Goal: Information Seeking & Learning: Learn about a topic

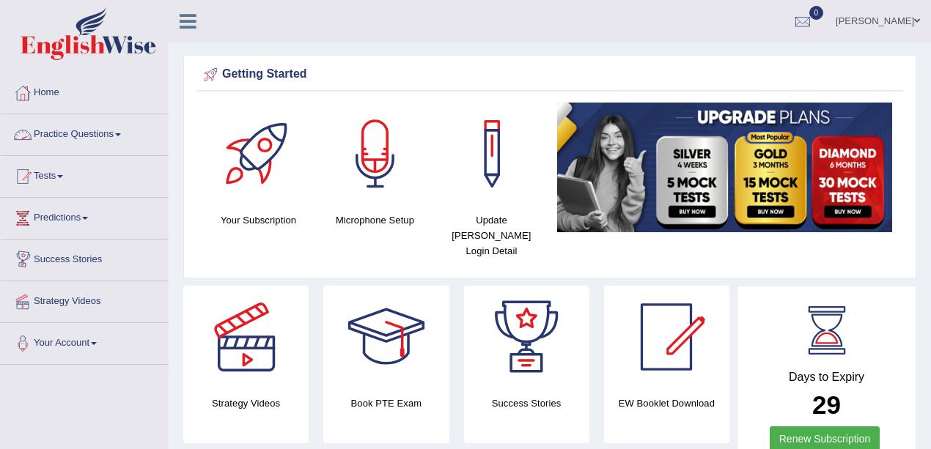
click at [103, 128] on link "Practice Questions" at bounding box center [84, 132] width 167 height 37
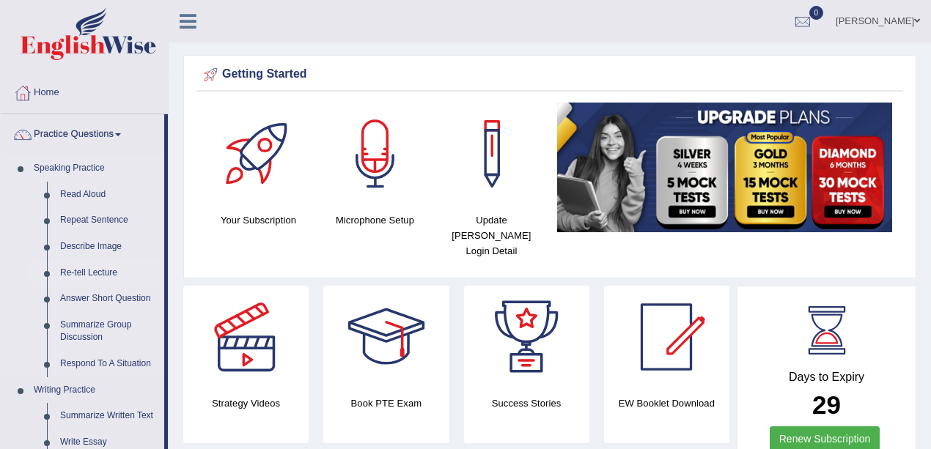
click at [92, 281] on link "Re-tell Lecture" at bounding box center [109, 273] width 111 height 26
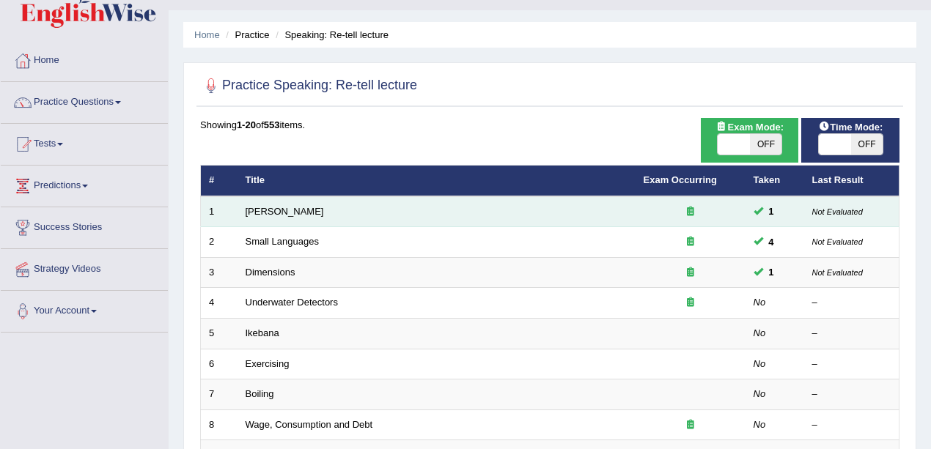
scroll to position [48, 0]
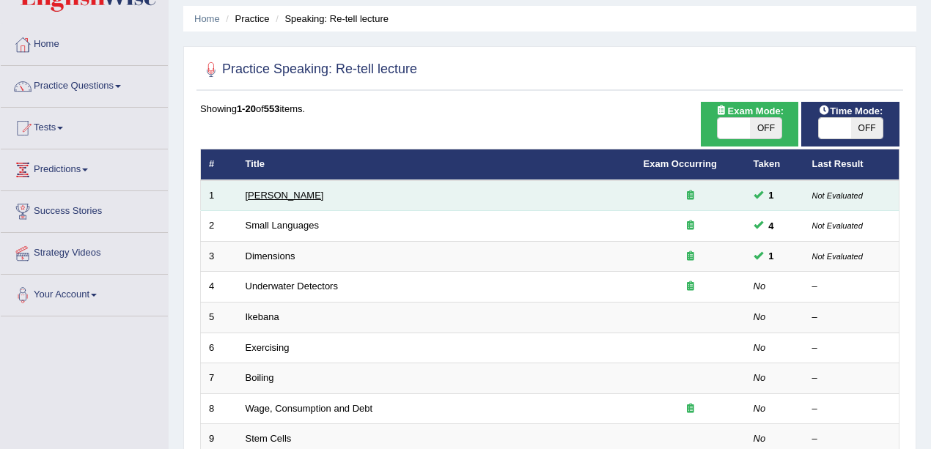
click at [276, 191] on link "Amory Lovins" at bounding box center [285, 195] width 78 height 11
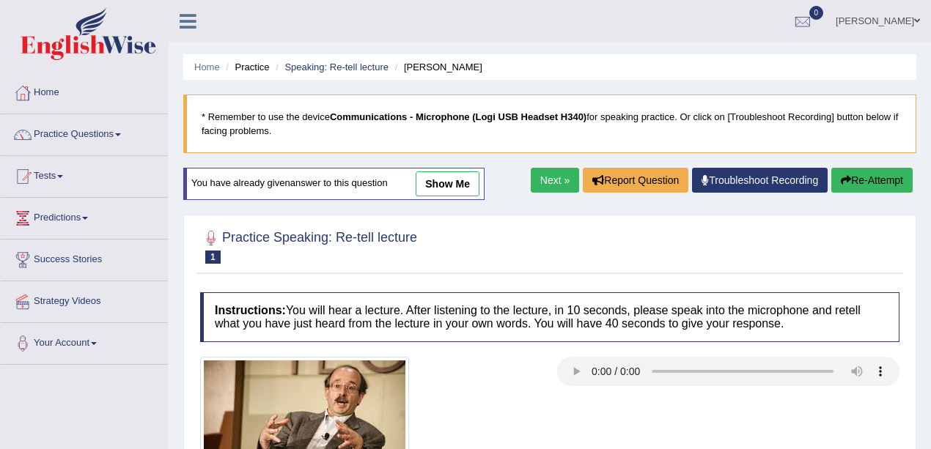
click at [462, 180] on link "show me" at bounding box center [448, 183] width 64 height 25
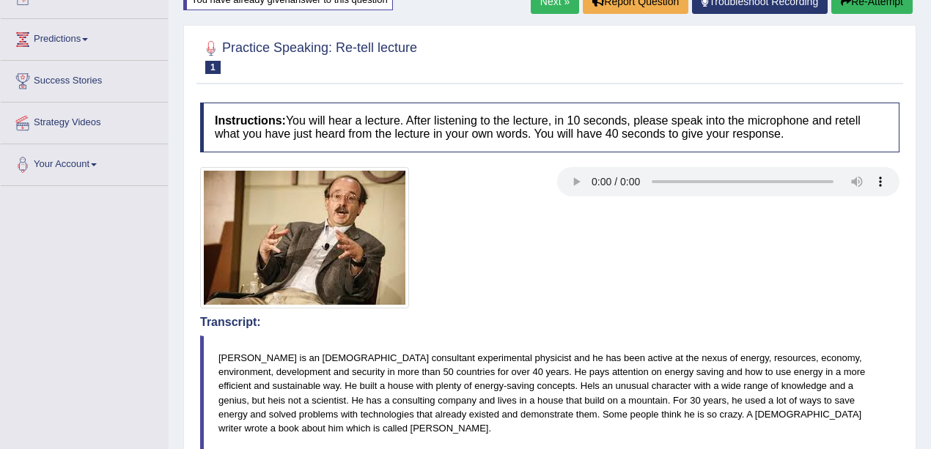
scroll to position [97, 0]
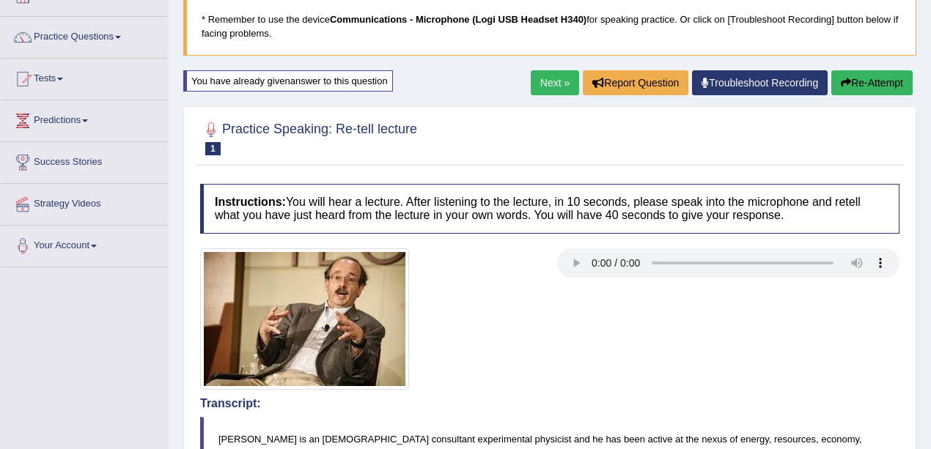
click at [547, 73] on link "Next »" at bounding box center [555, 82] width 48 height 25
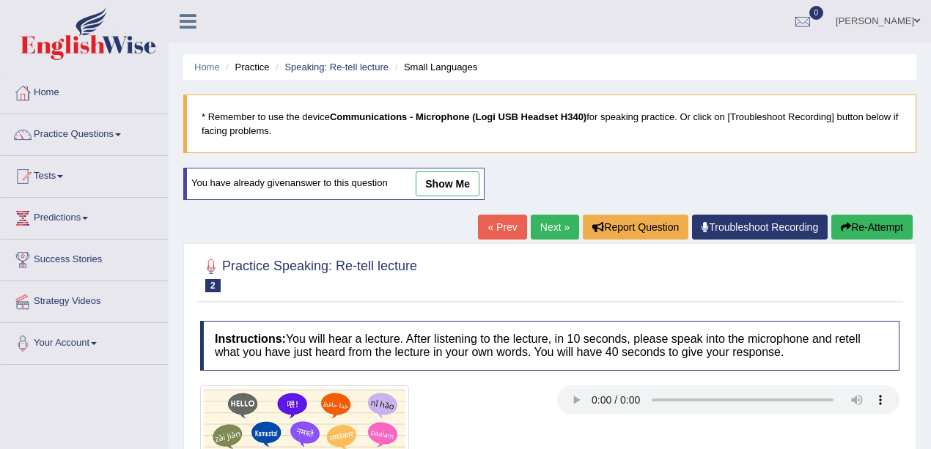
click at [429, 174] on link "show me" at bounding box center [448, 183] width 64 height 25
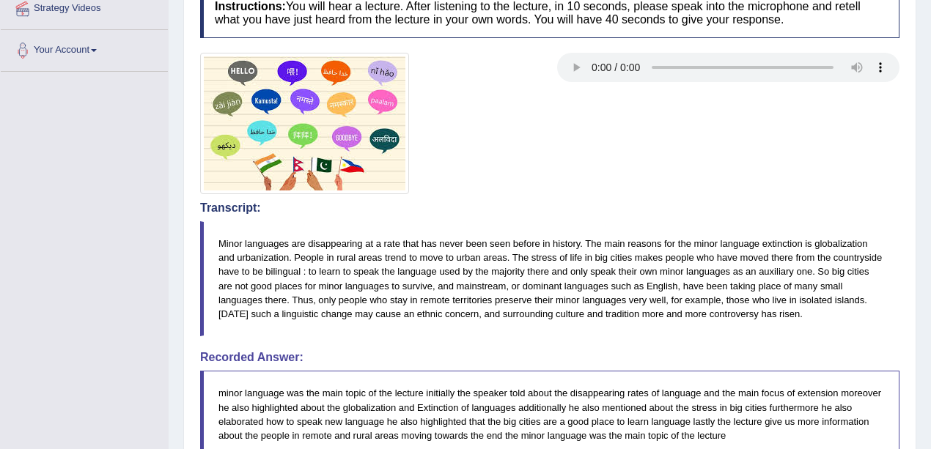
scroll to position [97, 0]
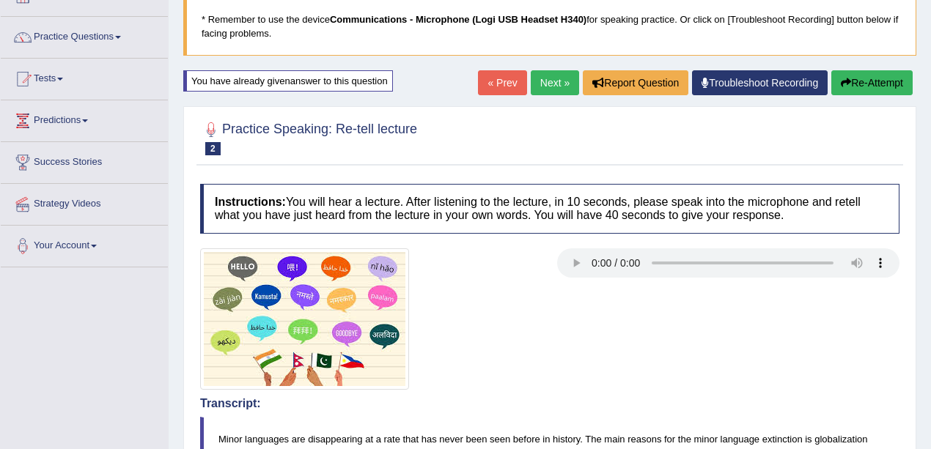
click at [875, 74] on button "Re-Attempt" at bounding box center [871, 82] width 81 height 25
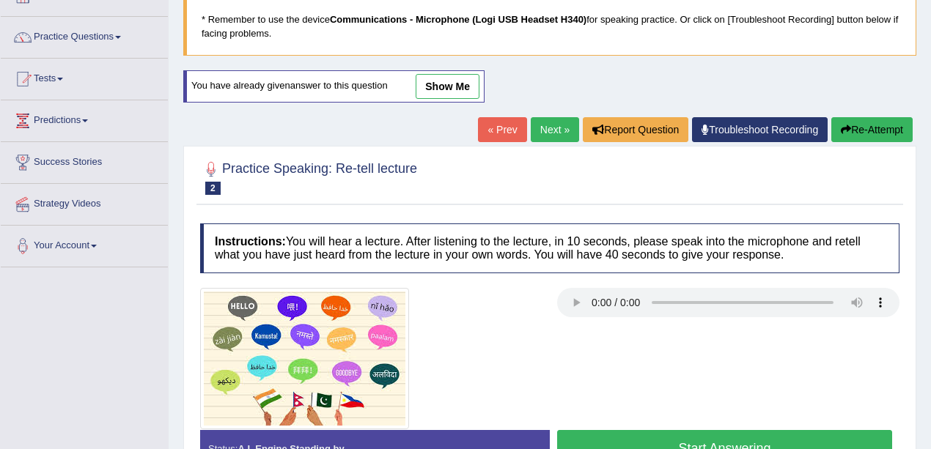
scroll to position [320, 0]
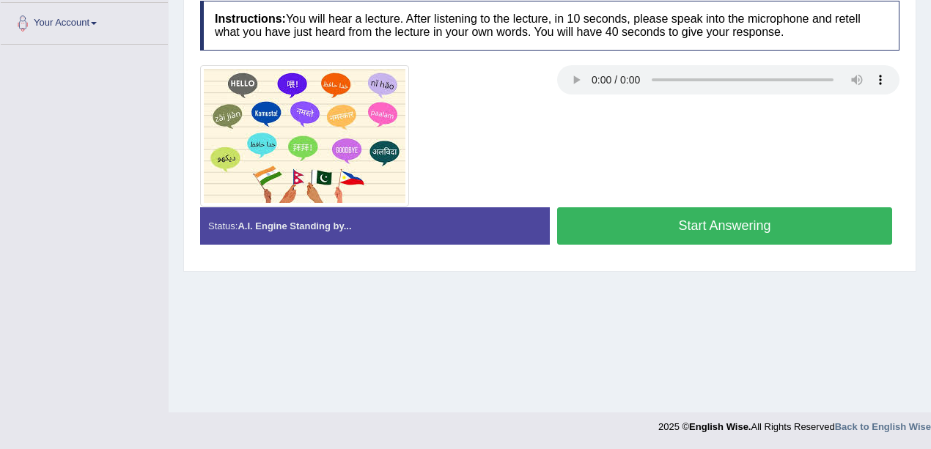
click at [715, 227] on button "Start Answering" at bounding box center [724, 225] width 335 height 37
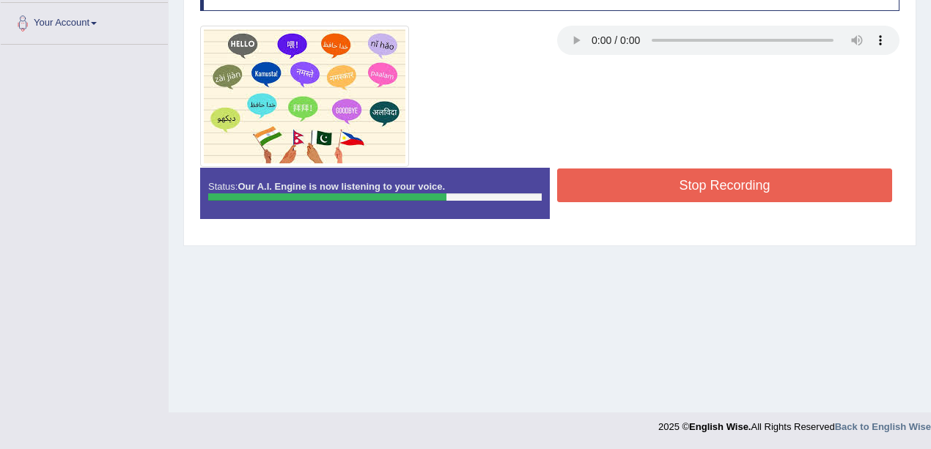
click at [696, 193] on button "Stop Recording" at bounding box center [724, 186] width 335 height 34
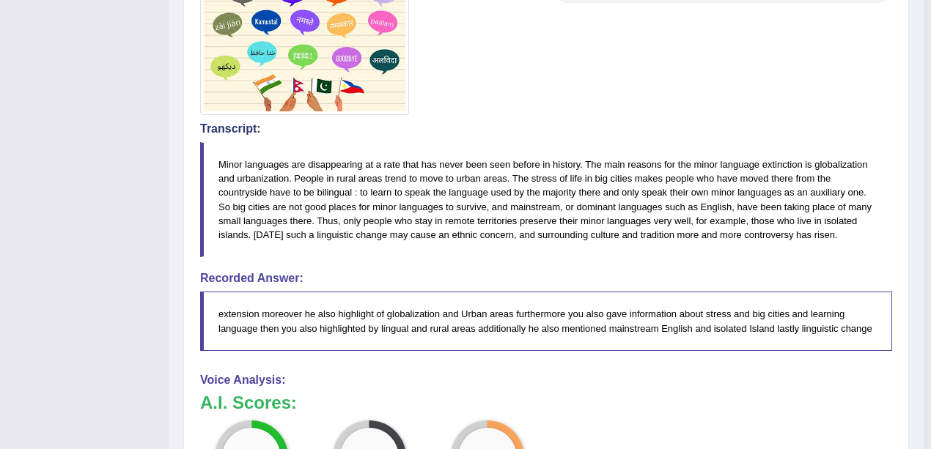
scroll to position [125, 0]
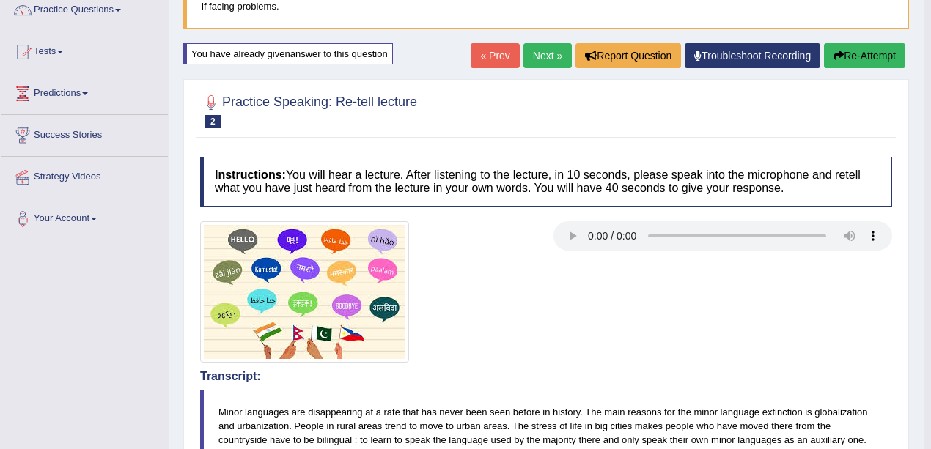
click at [542, 55] on link "Next »" at bounding box center [547, 55] width 48 height 25
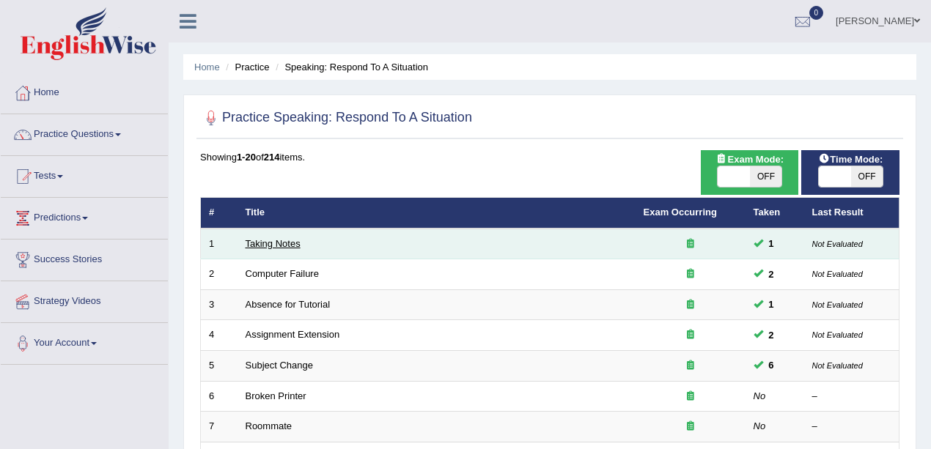
click at [283, 245] on link "Taking Notes" at bounding box center [273, 243] width 55 height 11
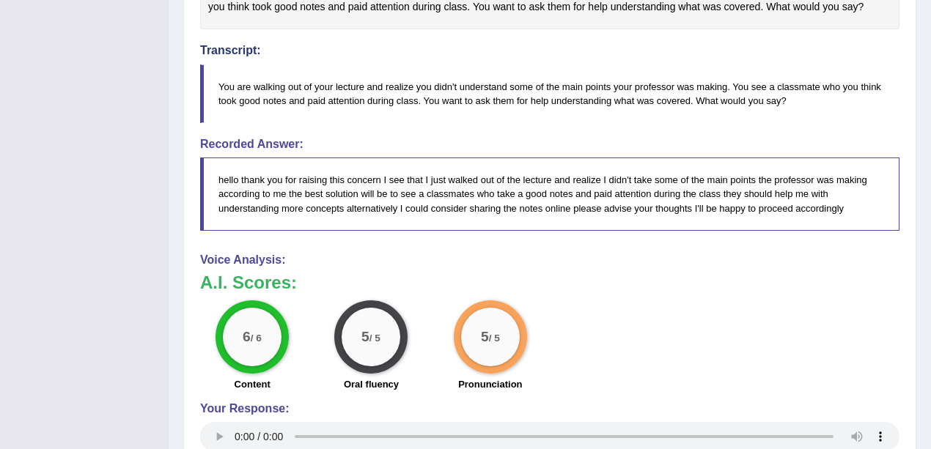
scroll to position [440, 0]
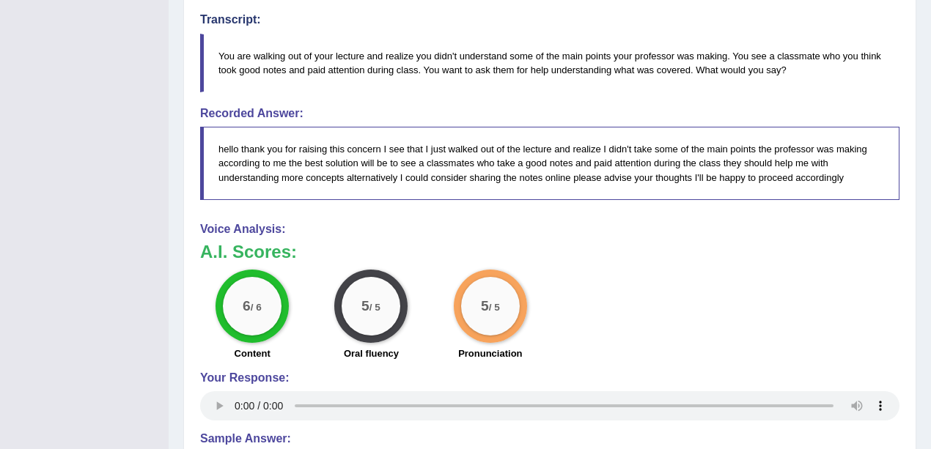
click at [798, 308] on div "6 / 6 Content 5 / 5 Oral fluency 5 / 5 Pronunciation" at bounding box center [550, 317] width 714 height 95
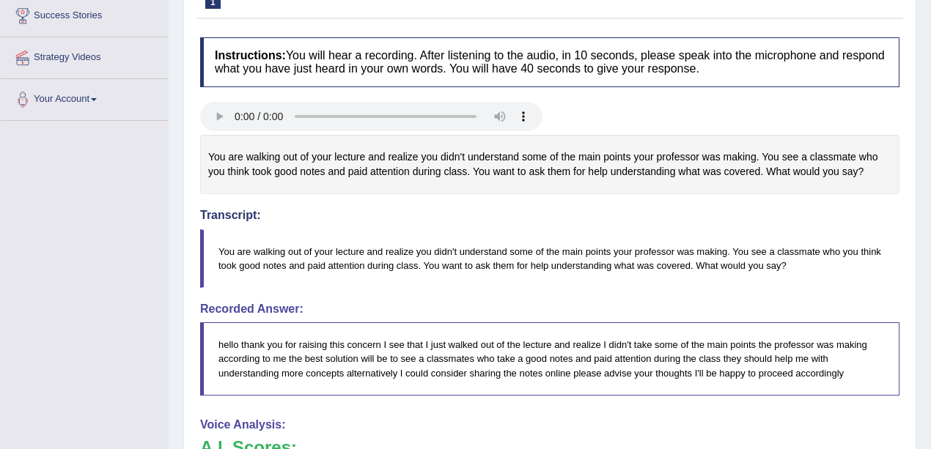
scroll to position [97, 0]
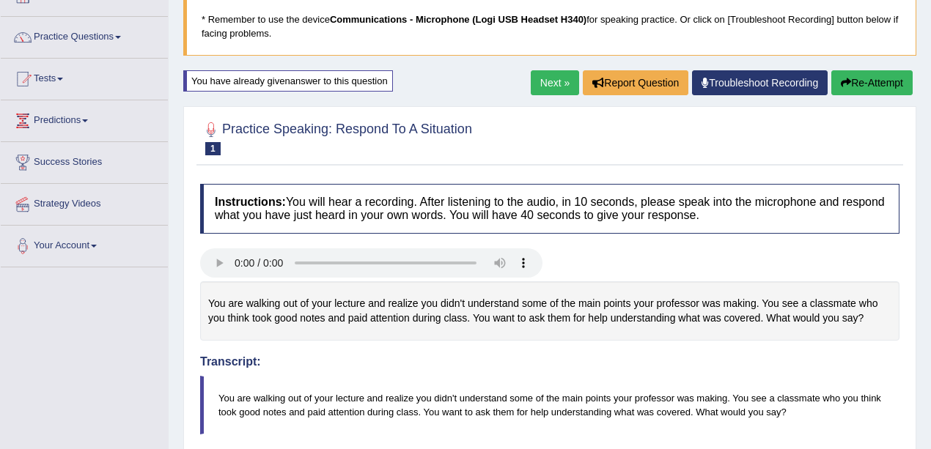
click at [559, 86] on link "Next »" at bounding box center [555, 82] width 48 height 25
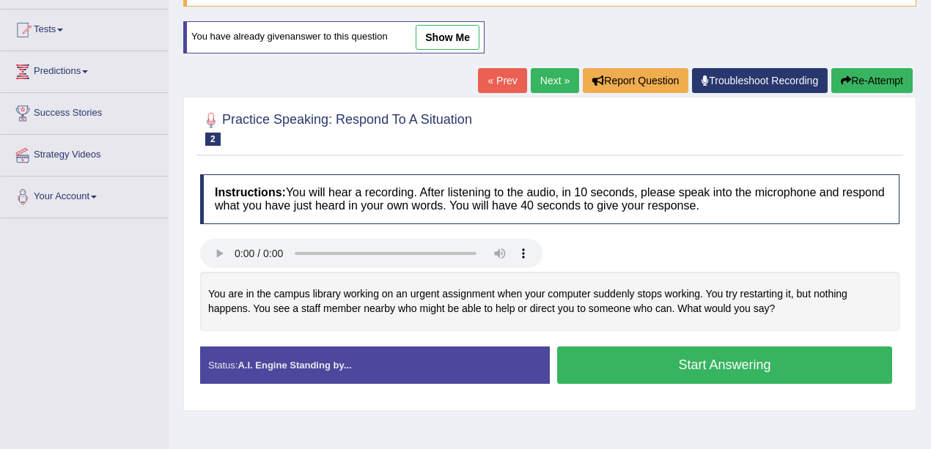
scroll to position [48, 0]
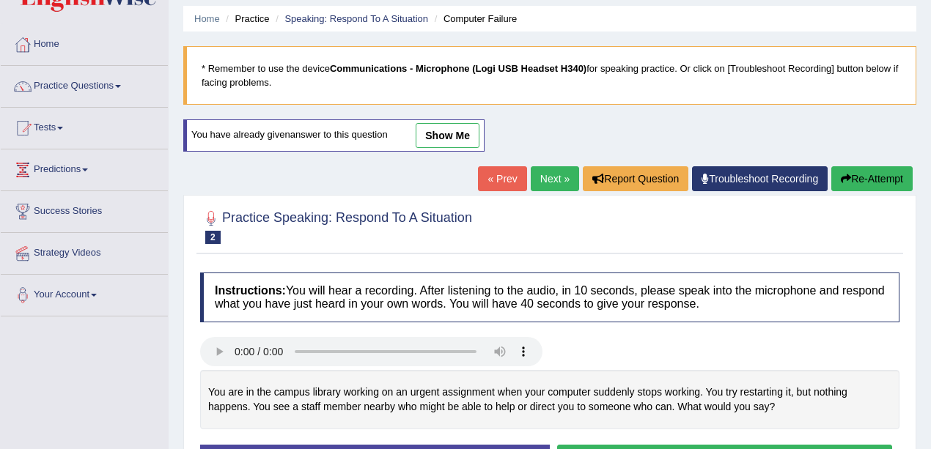
click at [535, 171] on link "Next »" at bounding box center [555, 178] width 48 height 25
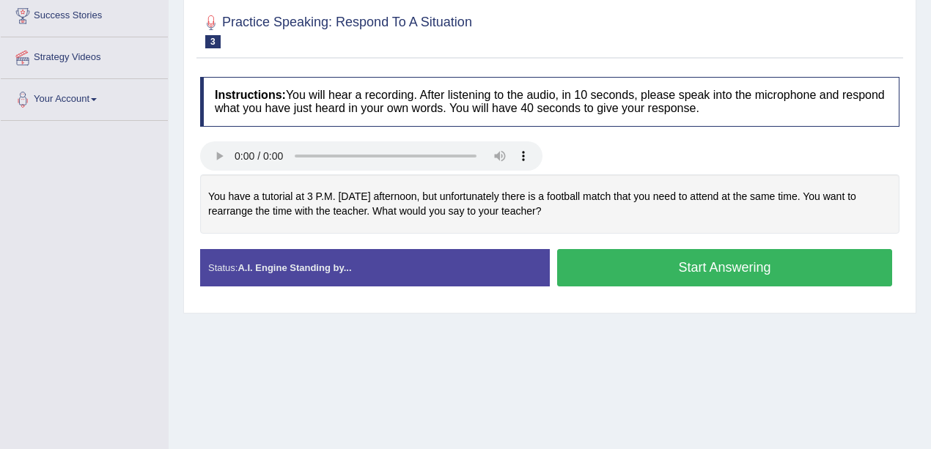
scroll to position [48, 0]
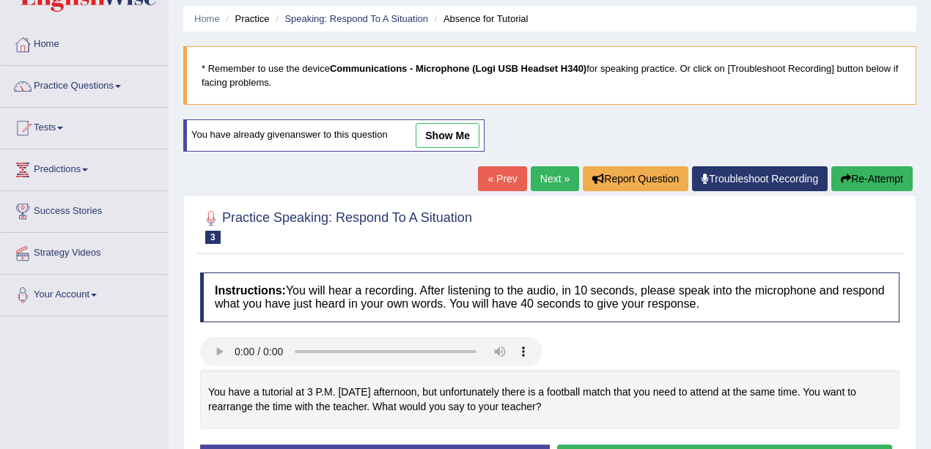
click at [460, 116] on div "Home Practice Speaking: Respond To A Situation Absence for Tutorial * Remember …" at bounding box center [550, 318] width 762 height 733
click at [462, 123] on link "show me" at bounding box center [448, 135] width 64 height 25
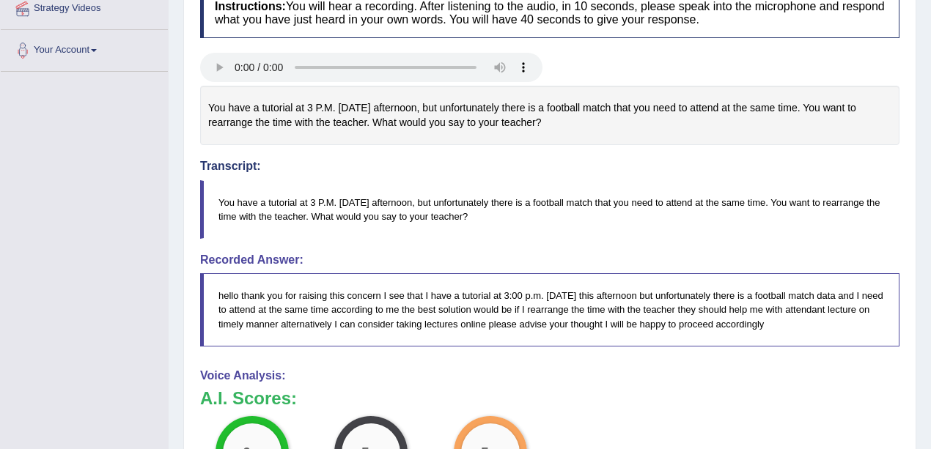
scroll to position [97, 0]
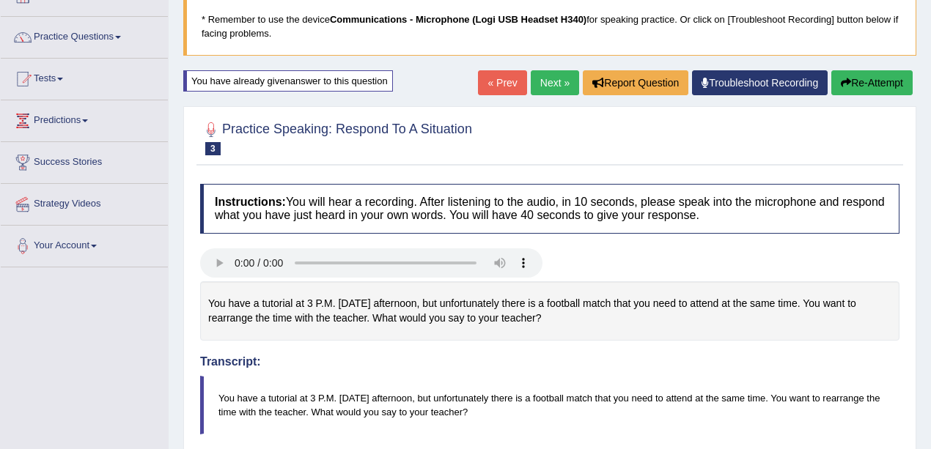
click at [545, 91] on link "Next »" at bounding box center [555, 82] width 48 height 25
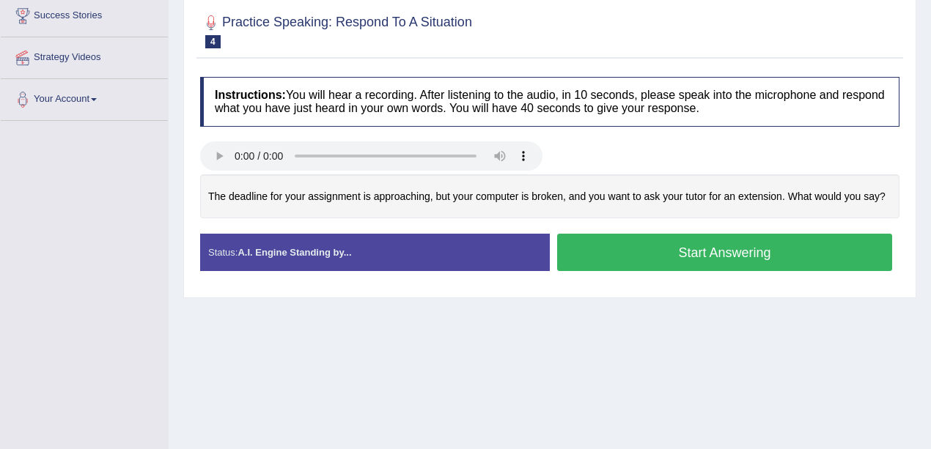
scroll to position [97, 0]
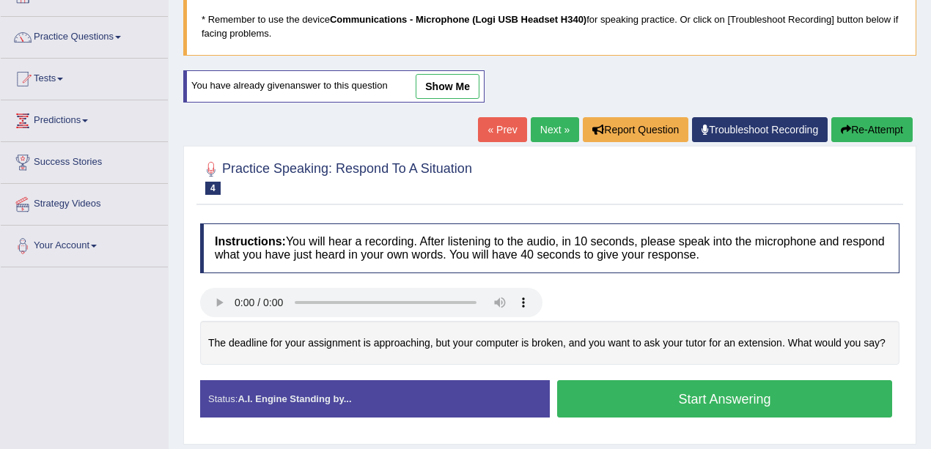
click at [460, 90] on link "show me" at bounding box center [448, 86] width 64 height 25
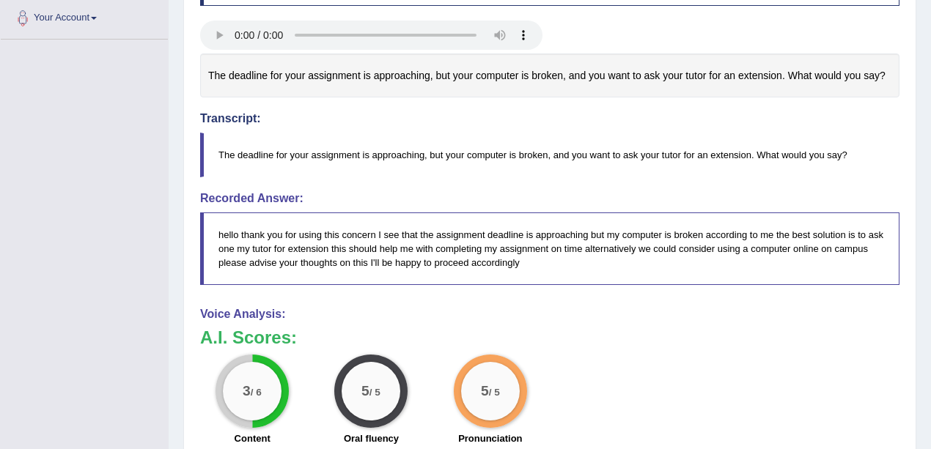
scroll to position [147, 0]
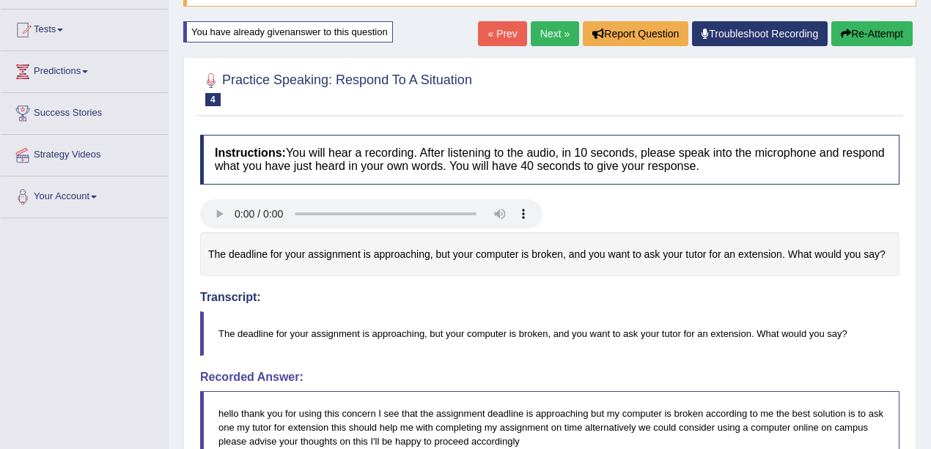
click at [879, 36] on button "Re-Attempt" at bounding box center [871, 33] width 81 height 25
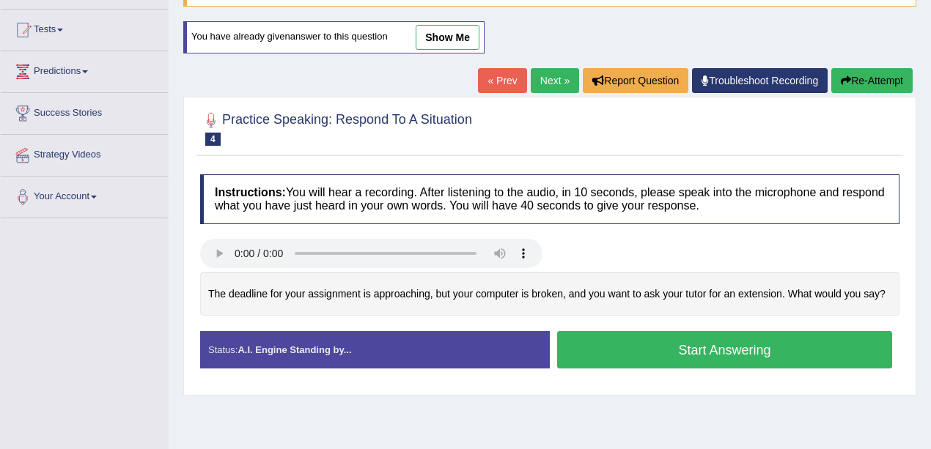
click at [796, 347] on button "Start Answering" at bounding box center [724, 349] width 335 height 37
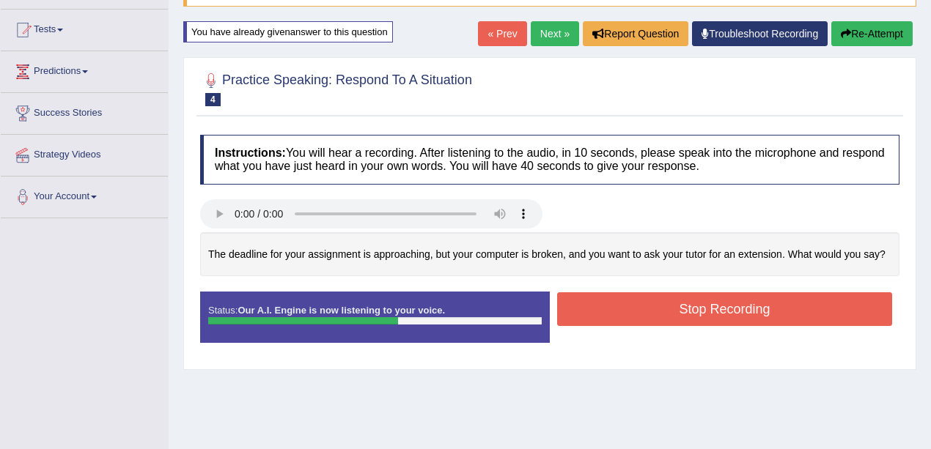
click at [750, 308] on button "Stop Recording" at bounding box center [724, 309] width 335 height 34
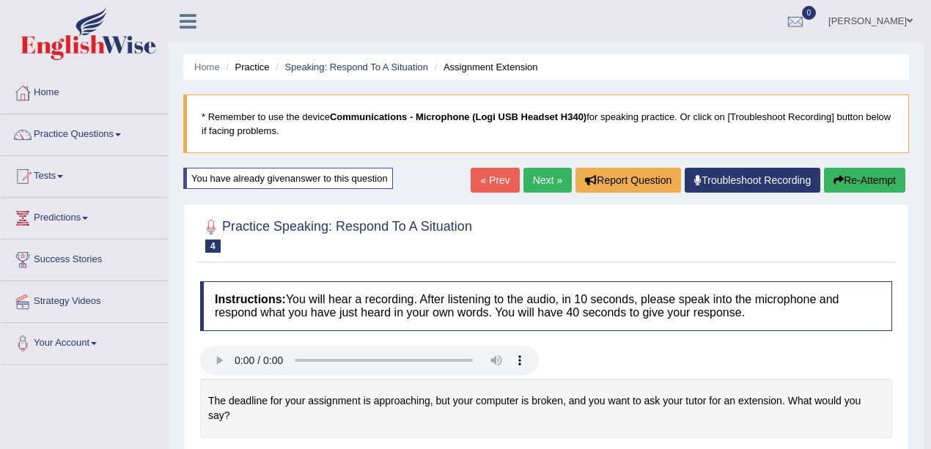
click at [530, 180] on link "Next »" at bounding box center [547, 180] width 48 height 25
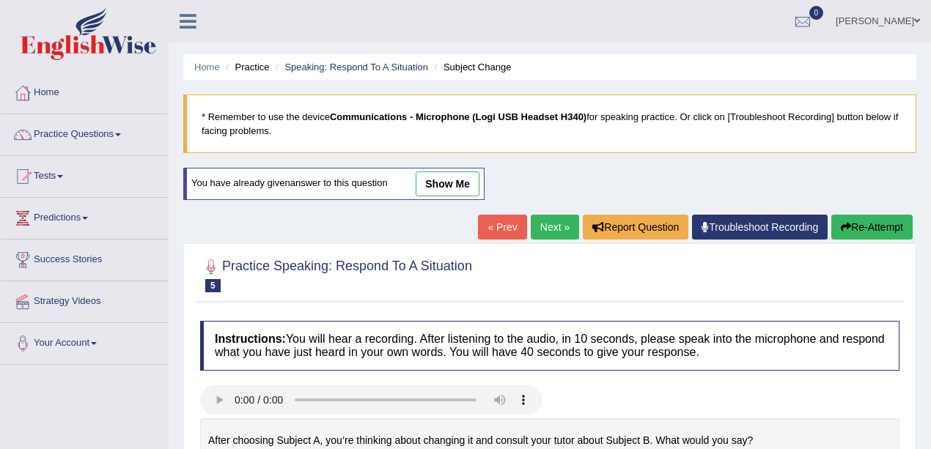
click at [494, 227] on link "« Prev" at bounding box center [502, 227] width 48 height 25
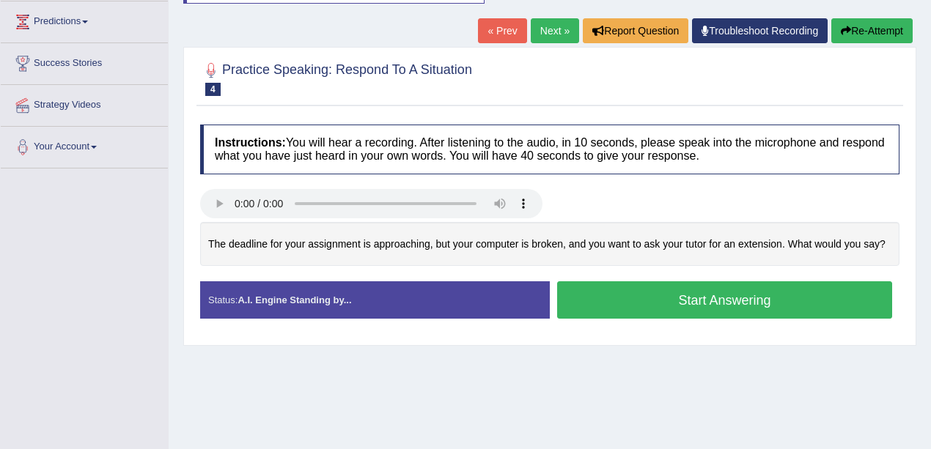
scroll to position [97, 0]
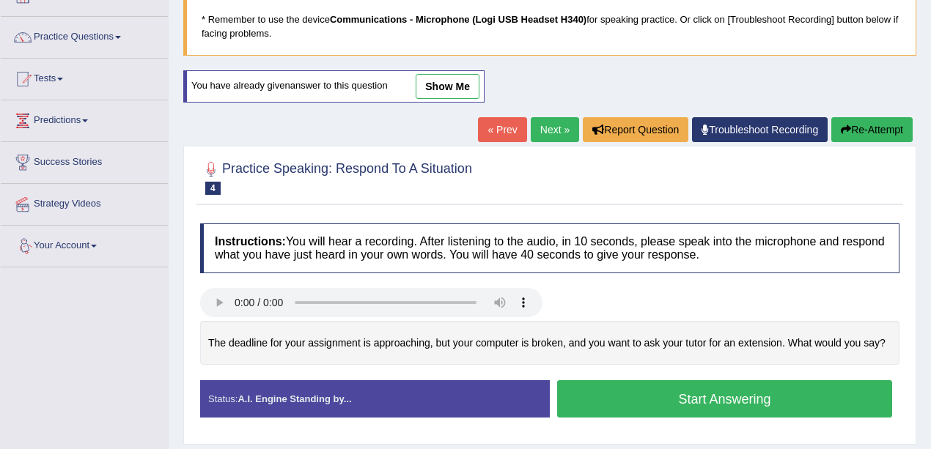
click at [533, 119] on link "Next »" at bounding box center [555, 129] width 48 height 25
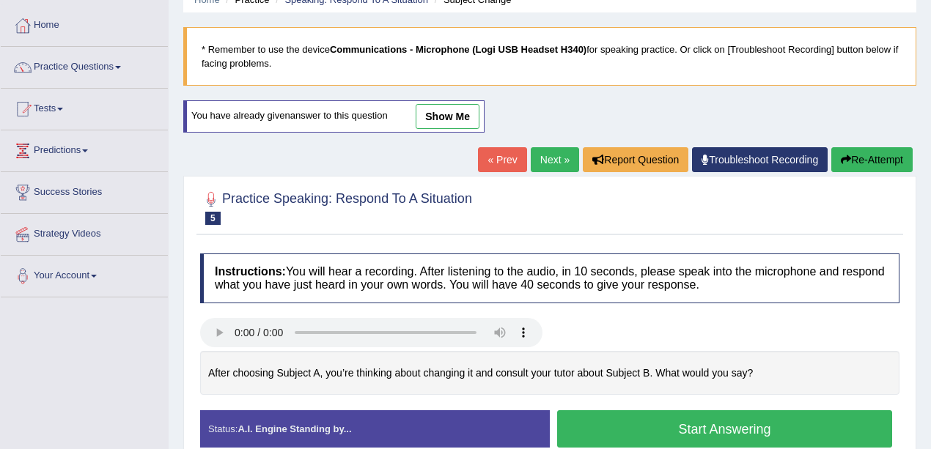
scroll to position [147, 0]
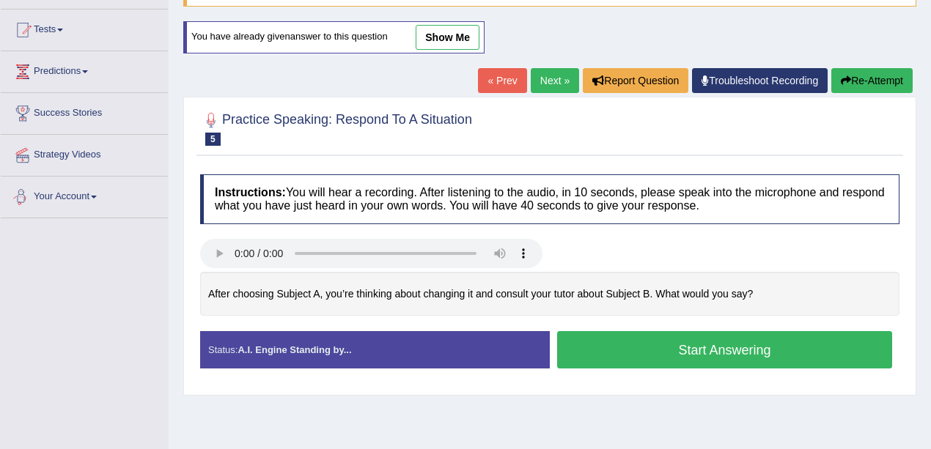
click at [409, 46] on div "You have already given answer to this question show me" at bounding box center [333, 37] width 301 height 32
click at [424, 37] on link "show me" at bounding box center [448, 37] width 64 height 25
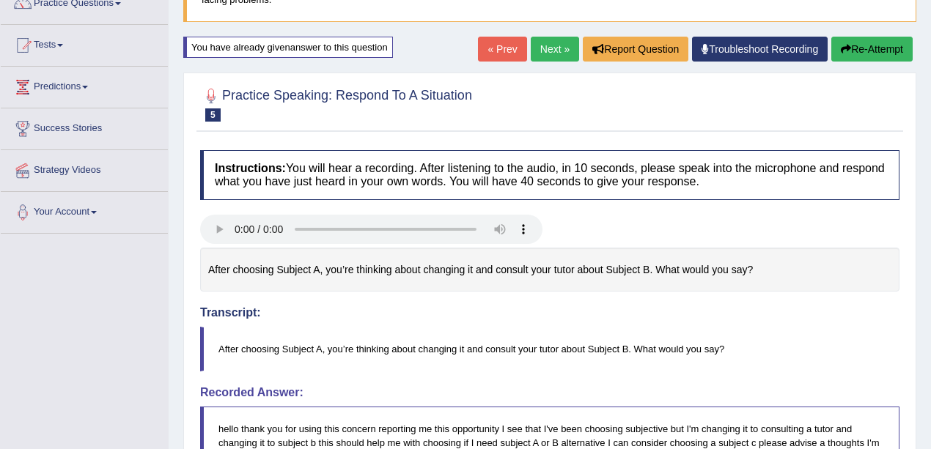
scroll to position [0, 0]
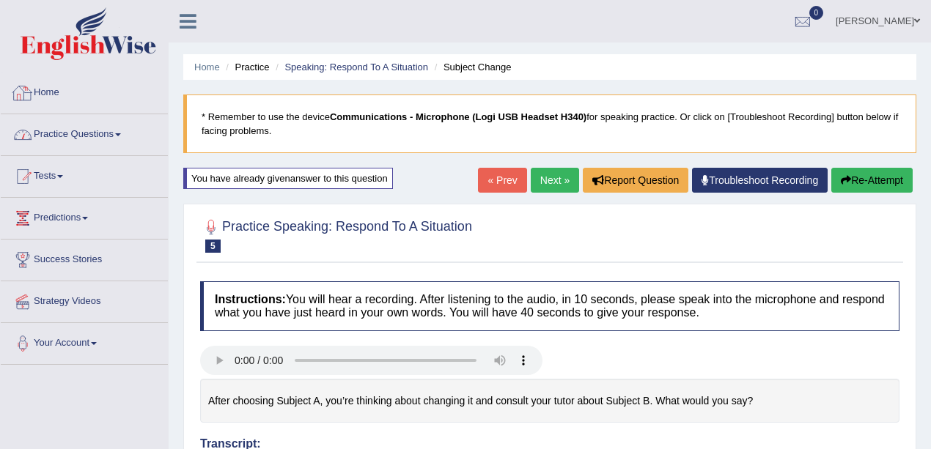
click at [56, 144] on link "Practice Questions" at bounding box center [84, 132] width 167 height 37
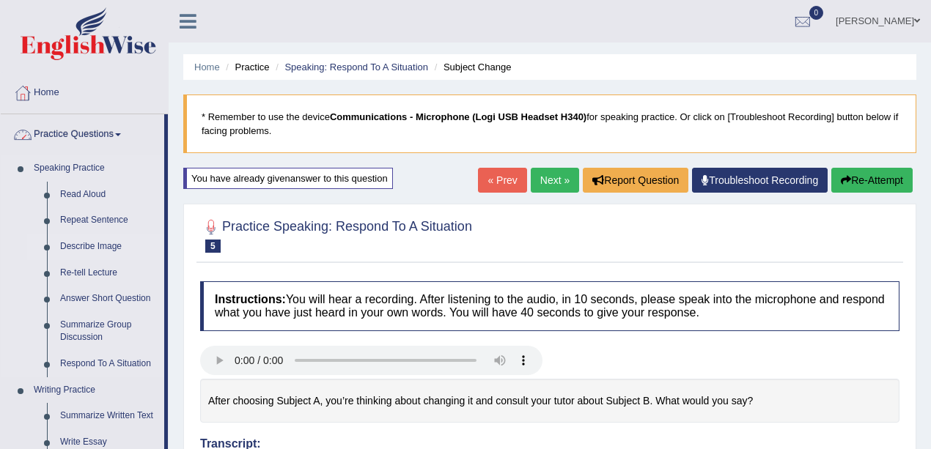
click at [96, 244] on link "Describe Image" at bounding box center [109, 247] width 111 height 26
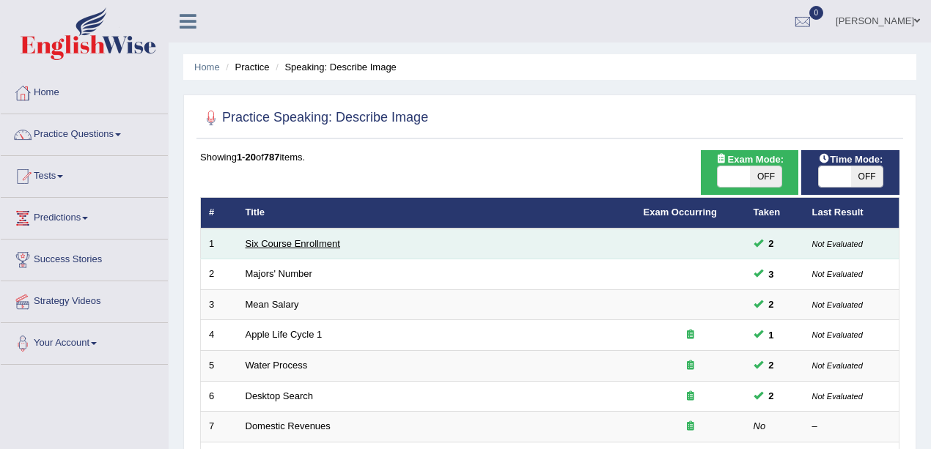
click at [320, 240] on link "Six Course Enrollment" at bounding box center [293, 243] width 95 height 11
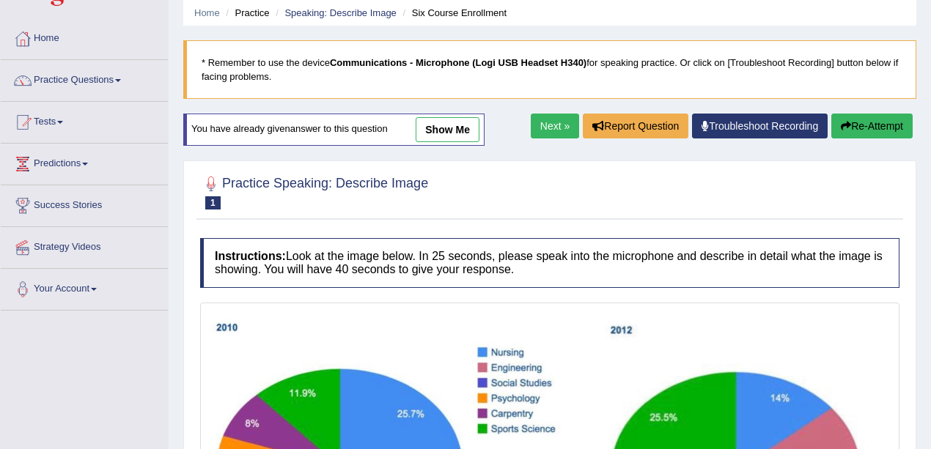
scroll to position [97, 0]
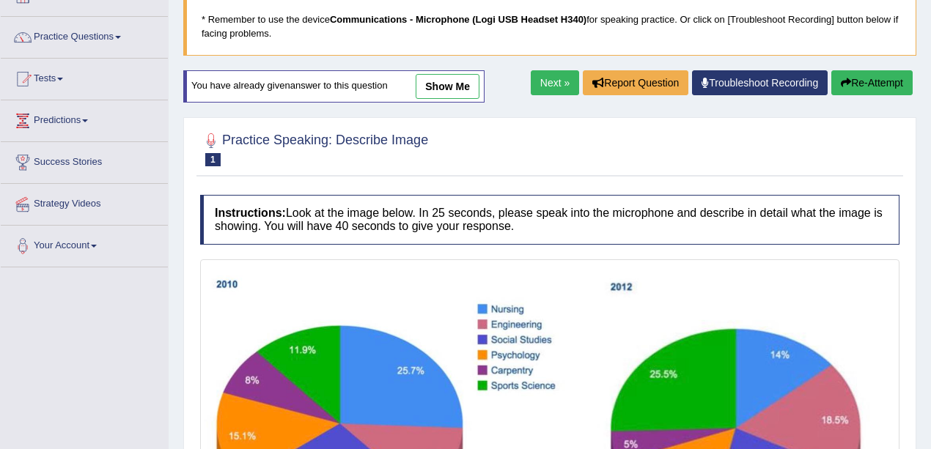
click at [466, 79] on link "show me" at bounding box center [448, 86] width 64 height 25
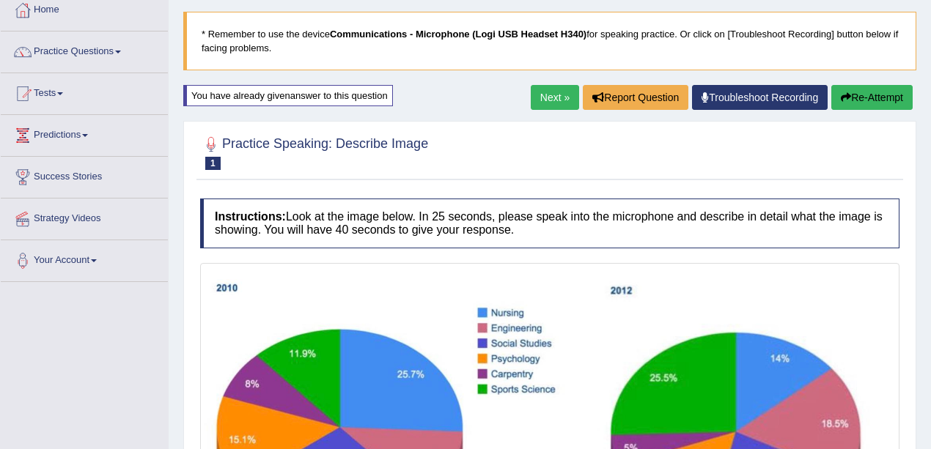
scroll to position [0, 0]
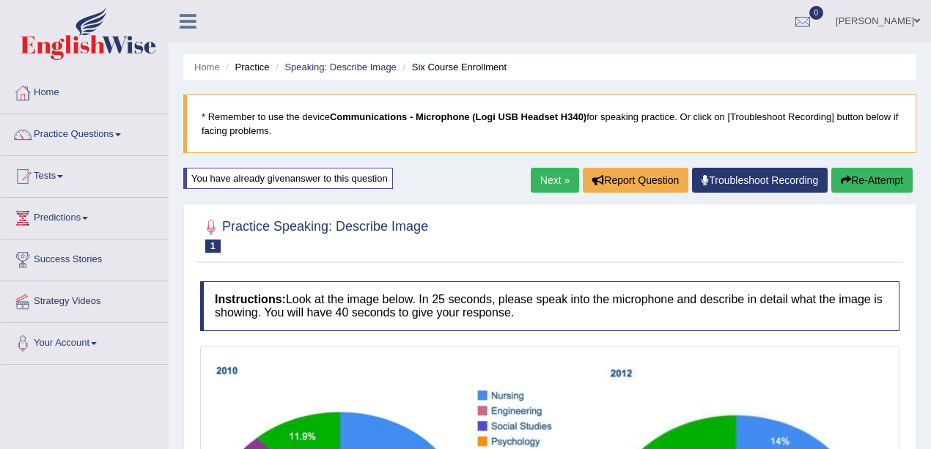
click at [531, 181] on link "Next »" at bounding box center [555, 180] width 48 height 25
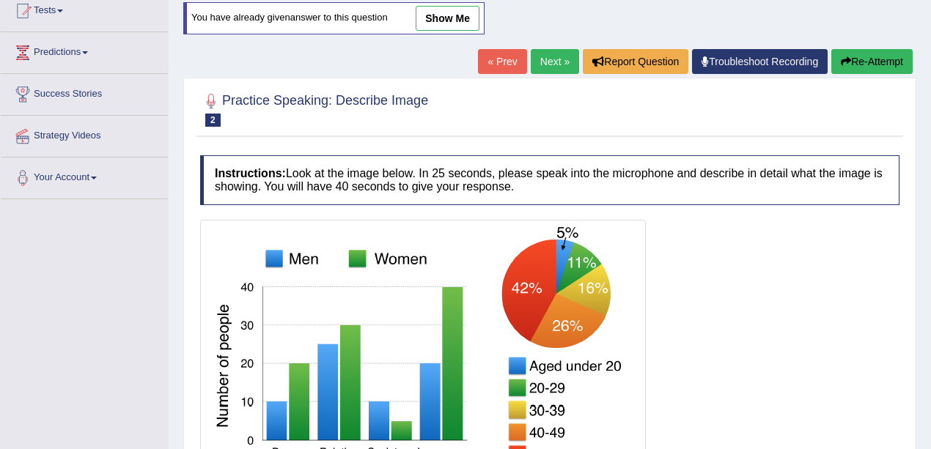
scroll to position [76, 0]
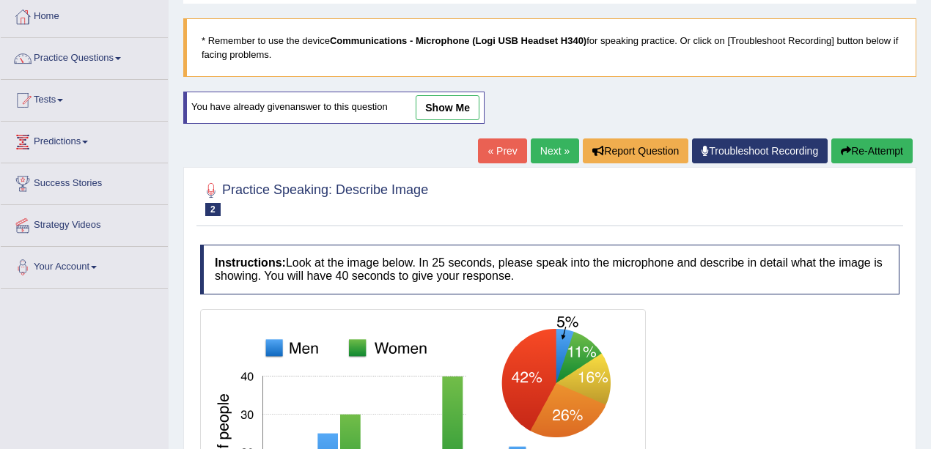
click at [444, 89] on div "Home Practice Speaking: Describe Image Majors' Number * Remember to use the dev…" at bounding box center [550, 290] width 762 height 733
click at [433, 123] on div "You have already given answer to this question show me" at bounding box center [335, 115] width 304 height 47
click at [438, 114] on link "show me" at bounding box center [448, 107] width 64 height 25
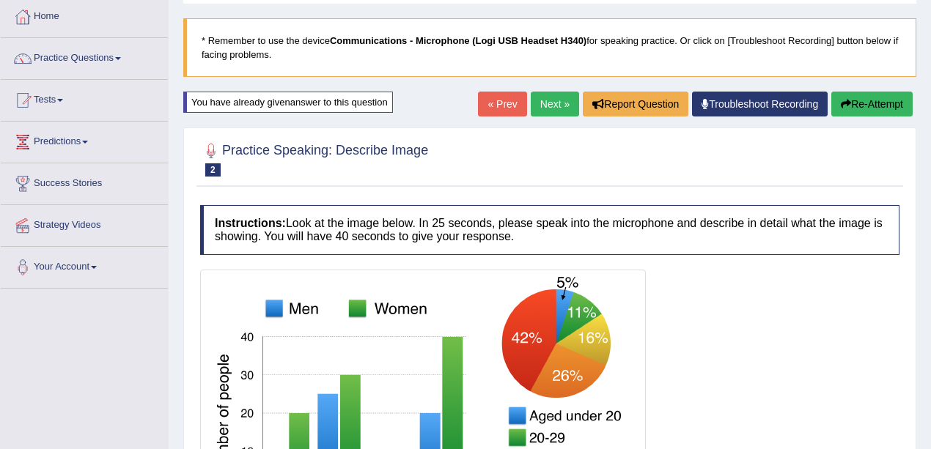
scroll to position [0, 0]
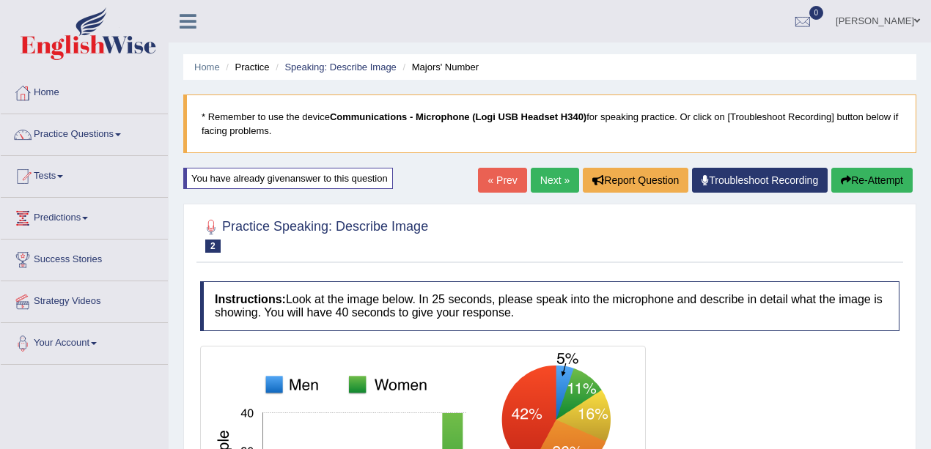
click at [547, 180] on link "Next »" at bounding box center [555, 180] width 48 height 25
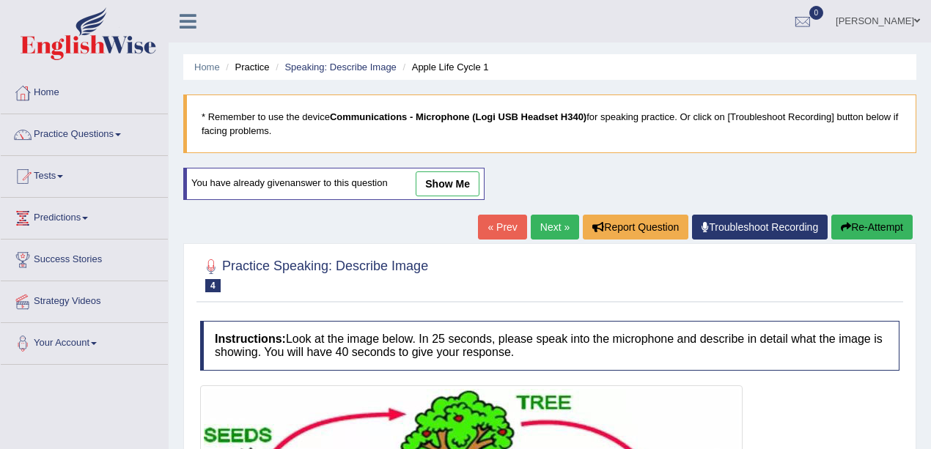
click at [554, 225] on link "Next »" at bounding box center [555, 227] width 48 height 25
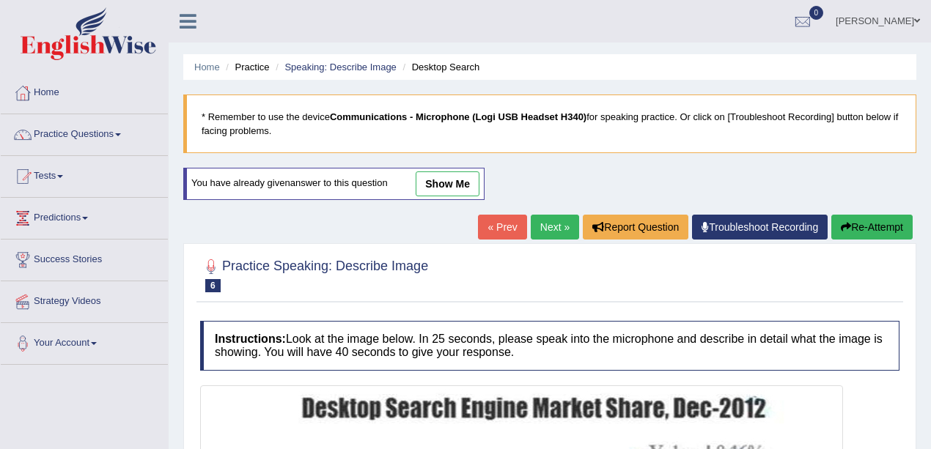
click at [551, 226] on link "Next »" at bounding box center [555, 227] width 48 height 25
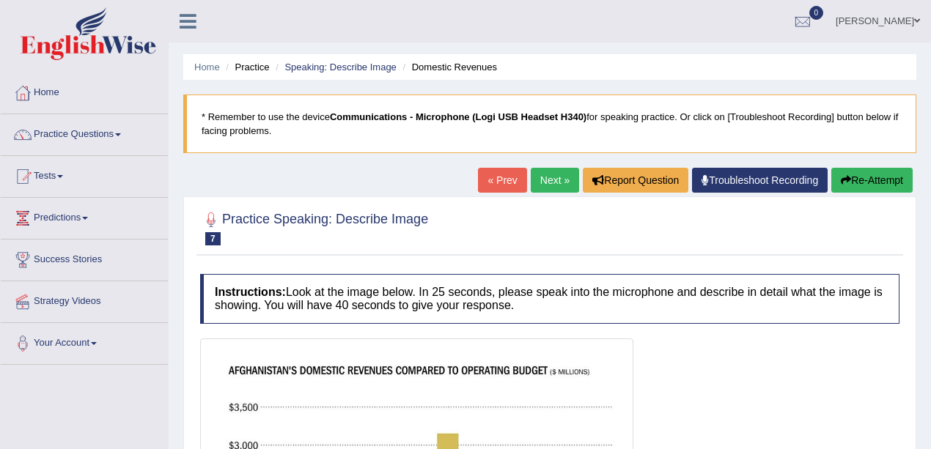
click at [548, 179] on link "Next »" at bounding box center [555, 180] width 48 height 25
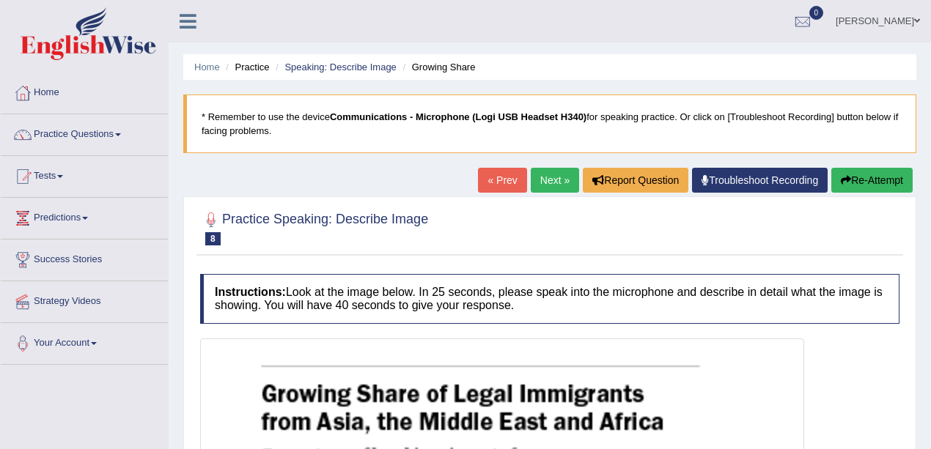
click at [561, 185] on link "Next »" at bounding box center [555, 180] width 48 height 25
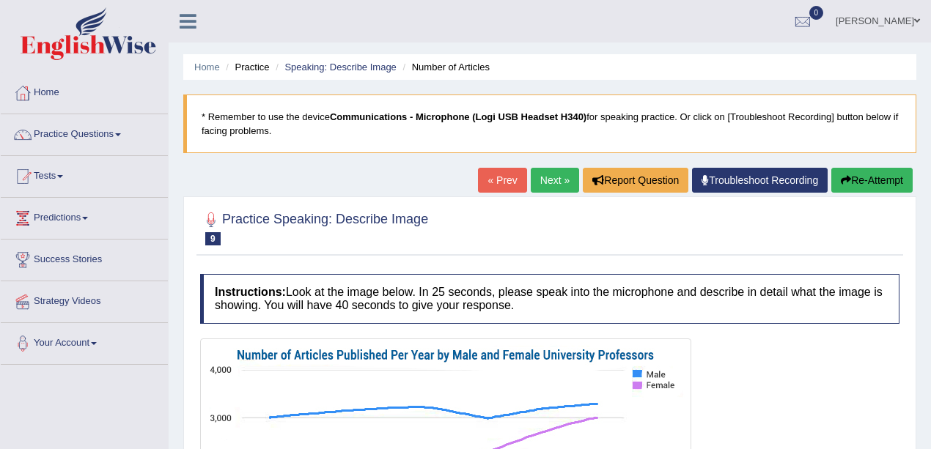
click at [561, 185] on link "Next »" at bounding box center [555, 180] width 48 height 25
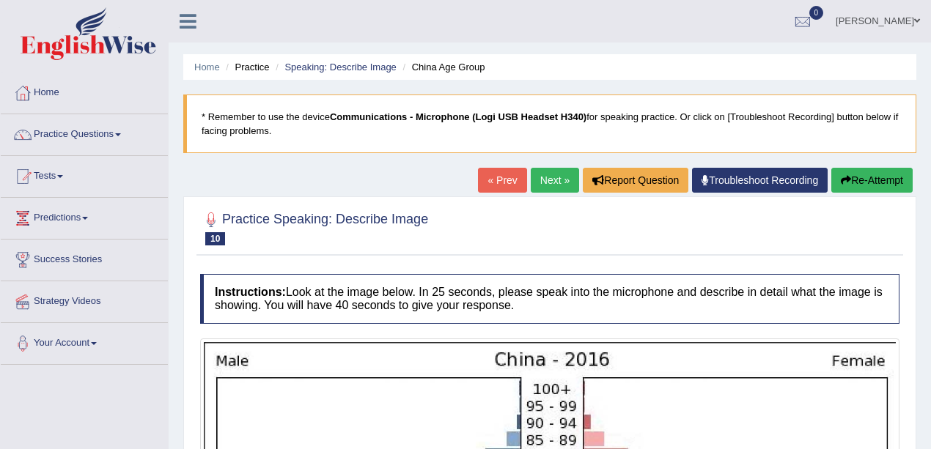
click at [561, 185] on link "Next »" at bounding box center [555, 180] width 48 height 25
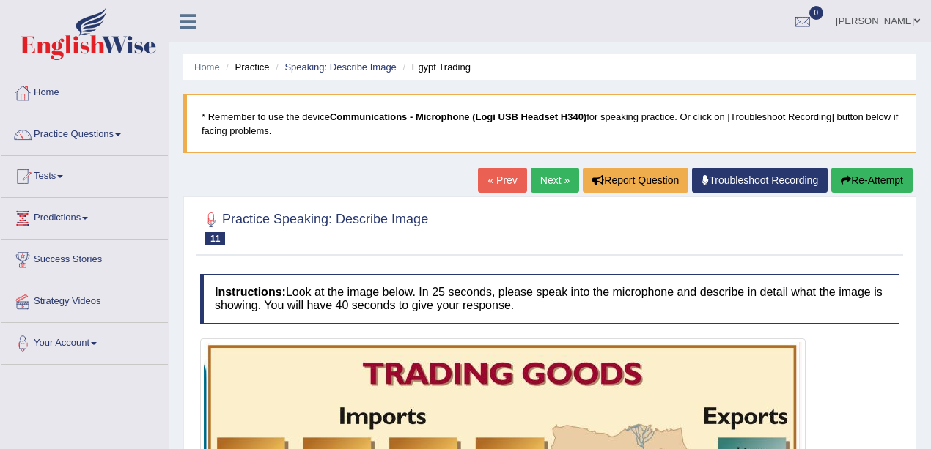
click at [561, 185] on link "Next »" at bounding box center [555, 180] width 48 height 25
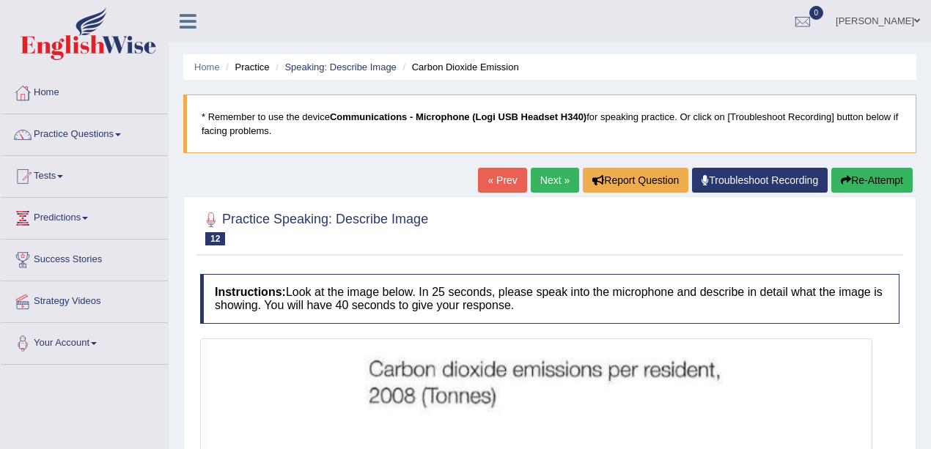
click at [561, 185] on link "Next »" at bounding box center [555, 180] width 48 height 25
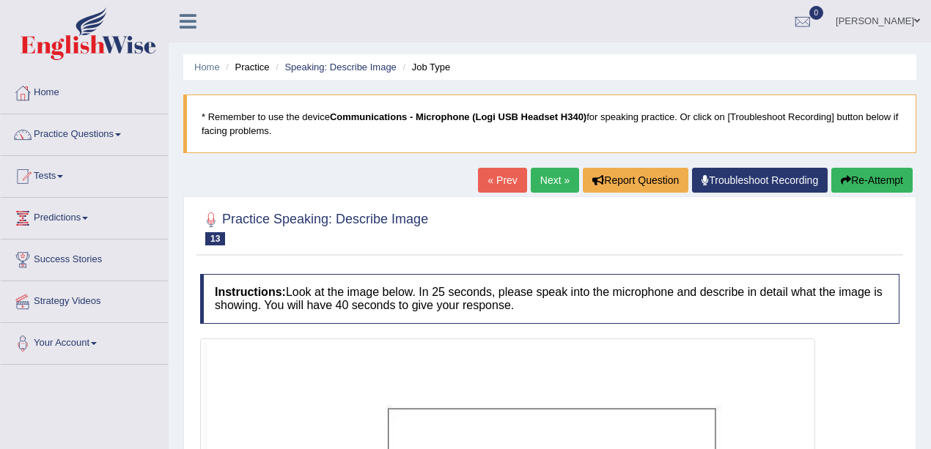
click at [561, 185] on link "Next »" at bounding box center [555, 180] width 48 height 25
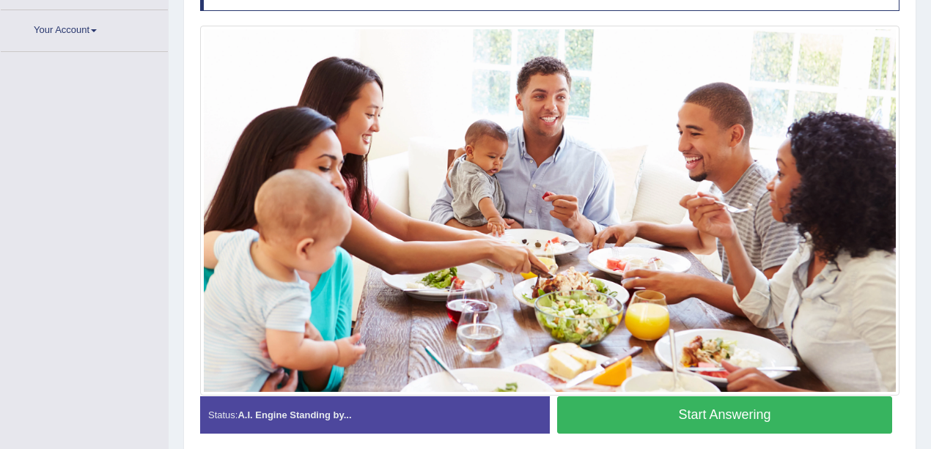
scroll to position [321, 0]
